Goal: Task Accomplishment & Management: Use online tool/utility

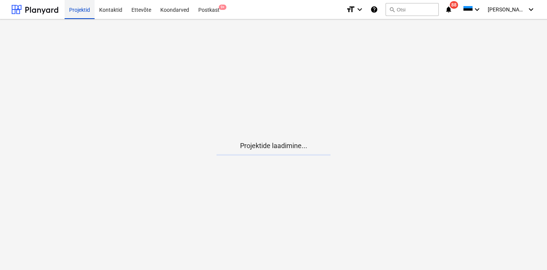
click at [82, 9] on div "Projektid" at bounding box center [80, 9] width 30 height 19
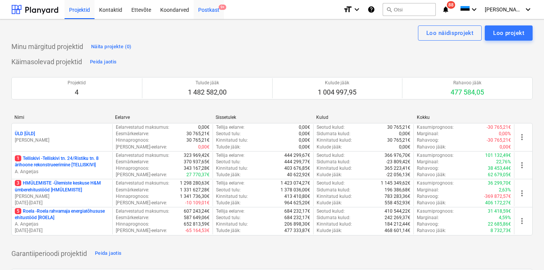
click at [207, 12] on div "Postkast 9+" at bounding box center [209, 9] width 30 height 19
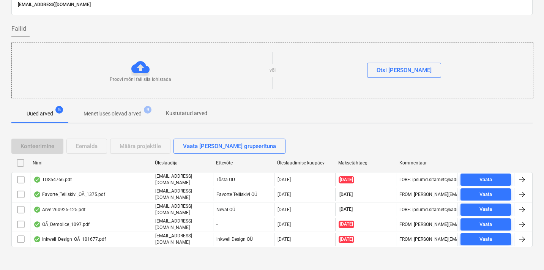
scroll to position [39, 0]
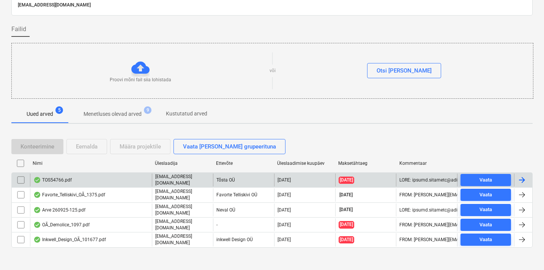
click at [80, 177] on div "TOS54766.pdf" at bounding box center [91, 179] width 122 height 13
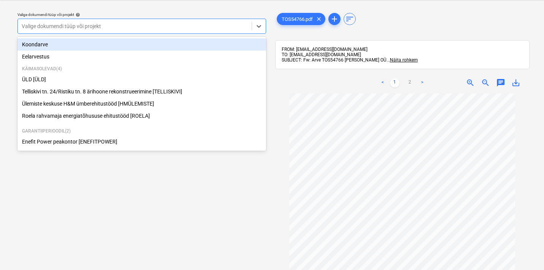
click at [85, 27] on div "Valige dokumendi tüüp või projekt" at bounding box center [135, 26] width 226 height 6
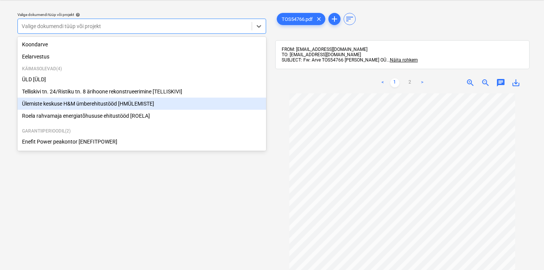
click at [64, 101] on div "Ülemiste keskuse H&M ümberehitustööd [HMÜLEMISTE]" at bounding box center [141, 104] width 249 height 12
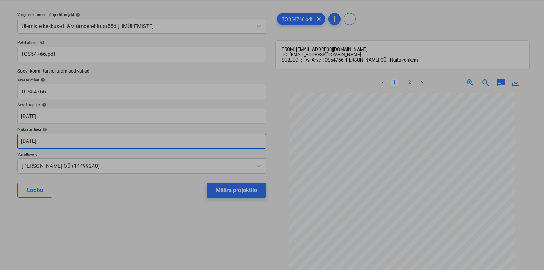
click at [52, 138] on body "Projektid Kontaktid Ettevõte Koondarved Postkast 9+ format_size keyboard_arrow_…" at bounding box center [272, 116] width 544 height 270
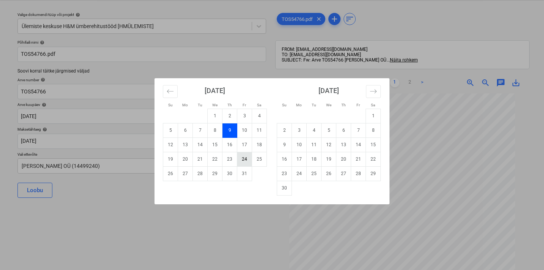
click at [247, 159] on td "24" at bounding box center [244, 159] width 15 height 14
type input "[DATE]"
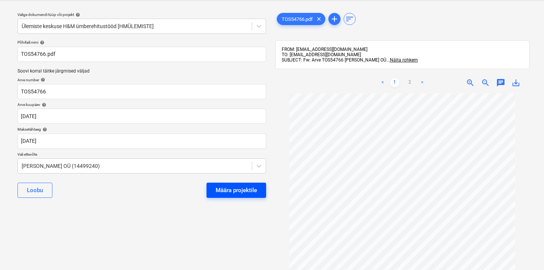
click at [234, 191] on div "Määra projektile" at bounding box center [236, 190] width 41 height 10
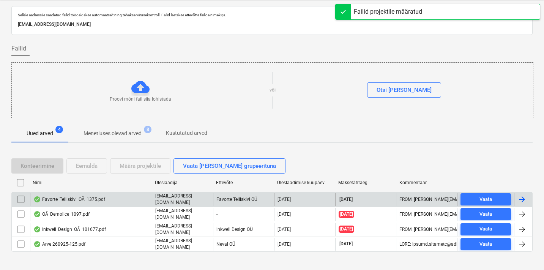
click at [106, 202] on div "Favorte_Telliskivi_OÃ_1375.pdf" at bounding box center [91, 199] width 122 height 13
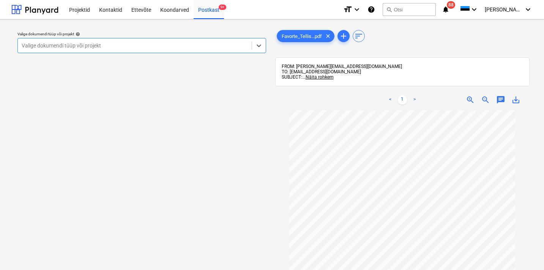
click at [104, 45] on div at bounding box center [135, 46] width 226 height 8
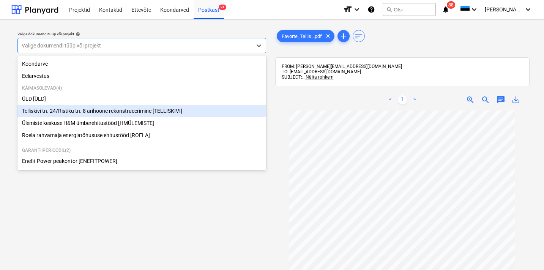
click at [59, 109] on div "Telliskivi tn. 24/Ristiku tn. 8 ärihoone rekonstrueerimine [TELLISKIVI]" at bounding box center [141, 111] width 249 height 12
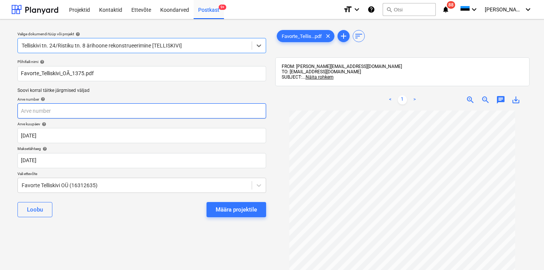
click at [72, 111] on input "text" at bounding box center [141, 110] width 249 height 15
type input "1375"
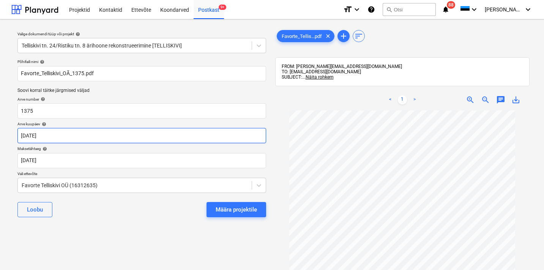
click at [47, 139] on body "Projektid Kontaktid Ettevõte Koondarved Postkast 9+ format_size keyboard_arrow_…" at bounding box center [272, 135] width 544 height 270
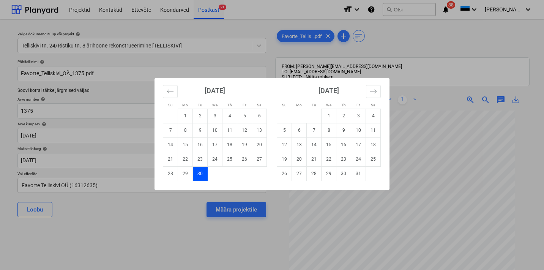
click at [52, 159] on div "Su Mo Tu We Th Fr Sa Su Mo Tu We Th Fr Sa [DATE] 1 2 3 4 5 6 7 8 9 10 11 12 13 …" at bounding box center [272, 135] width 544 height 270
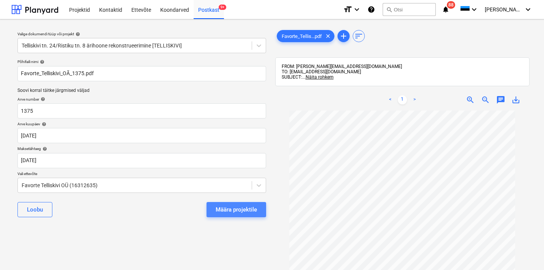
click at [240, 210] on div "Määra projektile" at bounding box center [236, 210] width 41 height 10
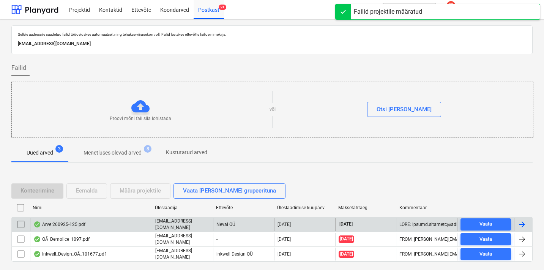
click at [137, 224] on div "Arve 260925-125.pdf" at bounding box center [91, 224] width 122 height 13
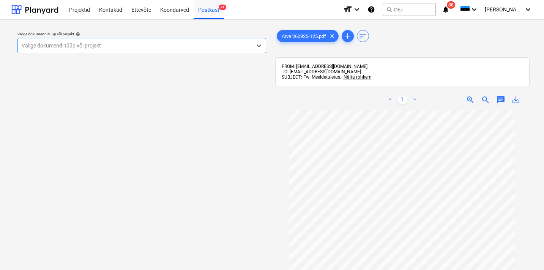
click at [101, 47] on div "Valige dokumendi tüüp või projekt" at bounding box center [135, 46] width 226 height 6
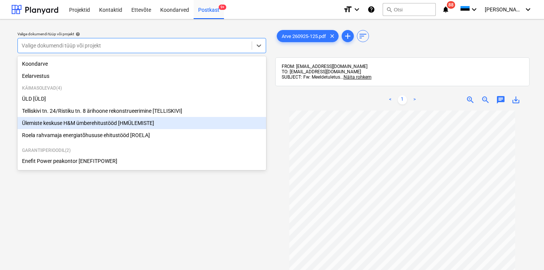
click at [58, 123] on div "Ülemiste keskuse H&M ümberehitustööd [HMÜLEMISTE]" at bounding box center [141, 123] width 249 height 12
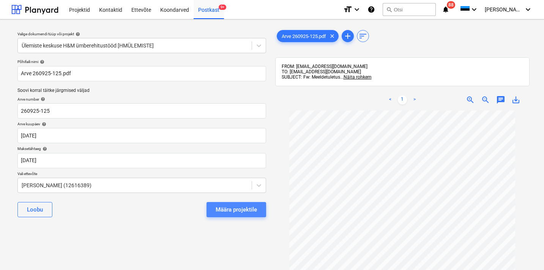
click at [248, 210] on div "Määra projektile" at bounding box center [236, 210] width 41 height 10
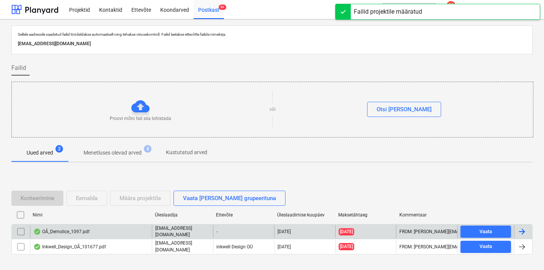
click at [165, 234] on p "[EMAIL_ADDRESS][DOMAIN_NAME]" at bounding box center [182, 231] width 55 height 13
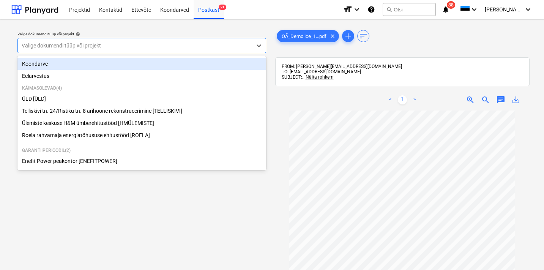
click at [56, 43] on div "Valige dokumendi tüüp või projekt" at bounding box center [135, 46] width 226 height 6
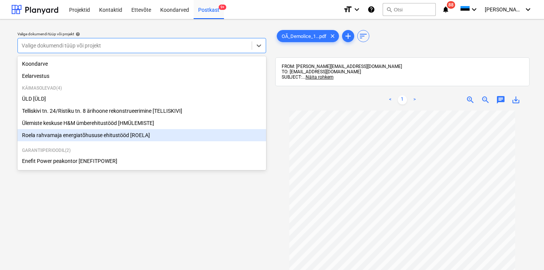
click at [51, 134] on div "Roela rahvamaja energiatõhususe ehitustööd [ROELA]" at bounding box center [141, 135] width 249 height 12
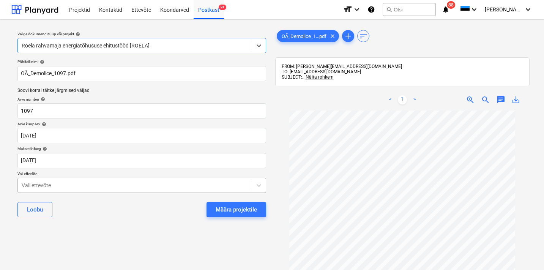
click at [51, 188] on body "Projektid Kontaktid Ettevõte Koondarved Postkast 9+ format_size keyboard_arrow_…" at bounding box center [272, 135] width 544 height 270
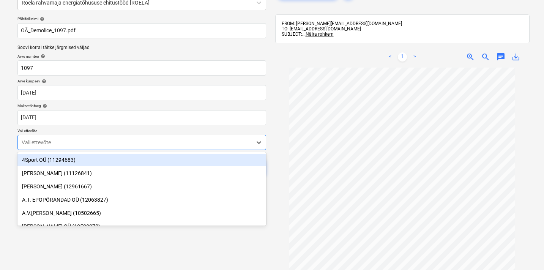
scroll to position [44, 0]
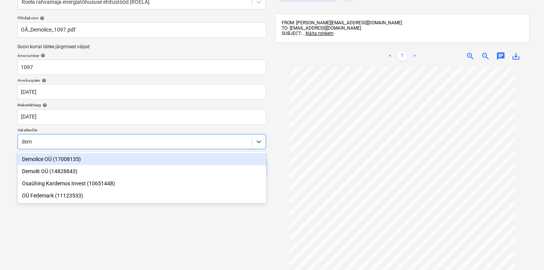
type input "demo"
click at [84, 160] on div "Demolice OÜ (17008135)" at bounding box center [141, 159] width 249 height 12
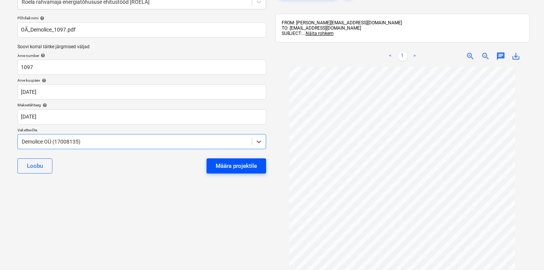
click at [223, 164] on div "Määra projektile" at bounding box center [236, 166] width 41 height 10
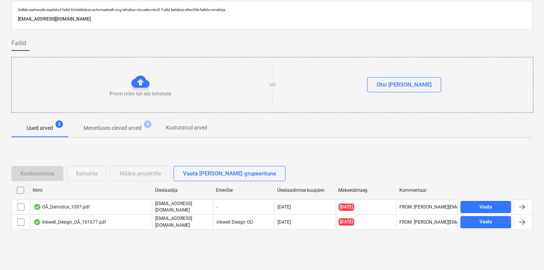
scroll to position [24, 0]
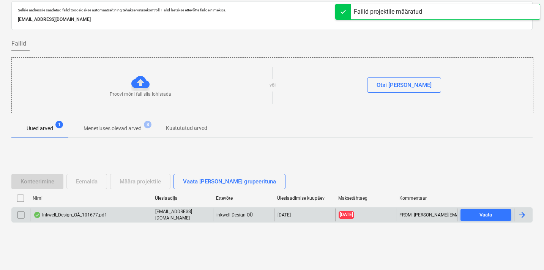
click at [99, 214] on div "Inkwell_Design_OÃ_101677.pdf" at bounding box center [69, 215] width 73 height 6
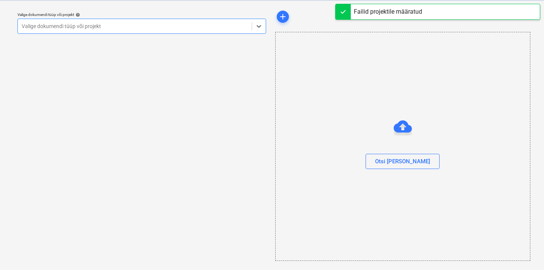
scroll to position [19, 0]
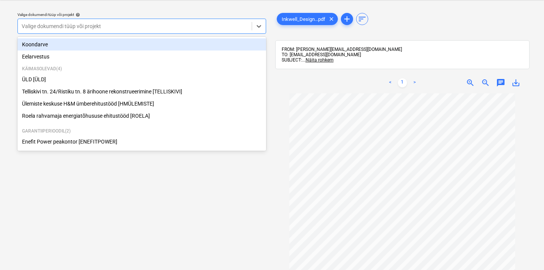
click at [69, 25] on div "Valige dokumendi tüüp või projekt" at bounding box center [135, 26] width 226 height 6
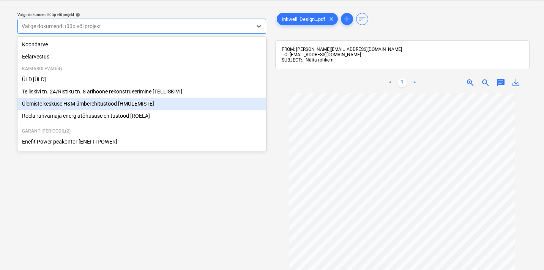
click at [56, 105] on div "Ülemiste keskuse H&M ümberehitustööd [HMÜLEMISTE]" at bounding box center [141, 104] width 249 height 12
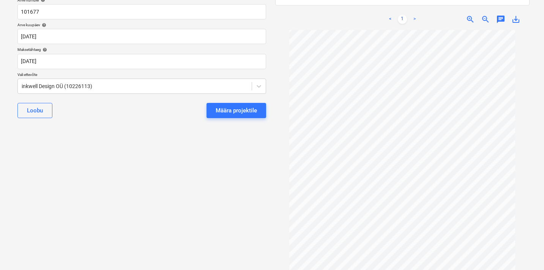
scroll to position [98, 0]
click at [232, 112] on div "Määra projektile" at bounding box center [236, 111] width 41 height 10
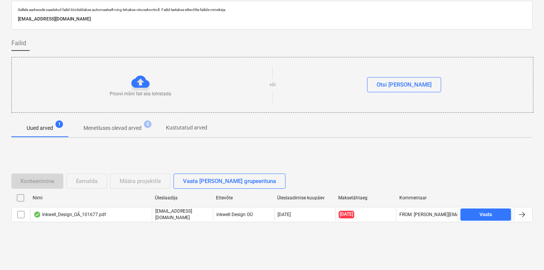
scroll to position [24, 0]
